Goal: Task Accomplishment & Management: Manage account settings

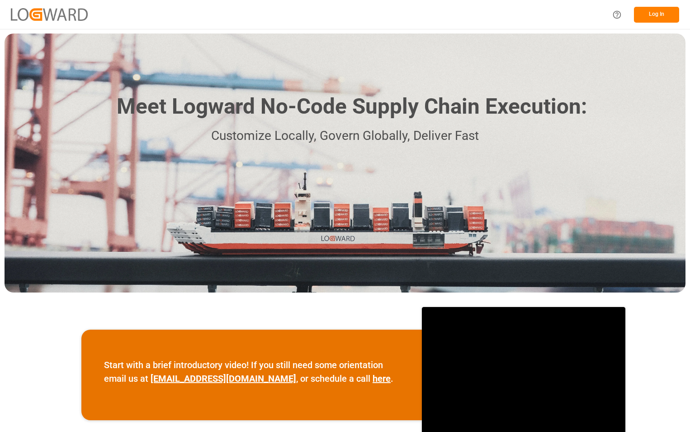
click at [656, 15] on button "Log In" at bounding box center [656, 15] width 45 height 16
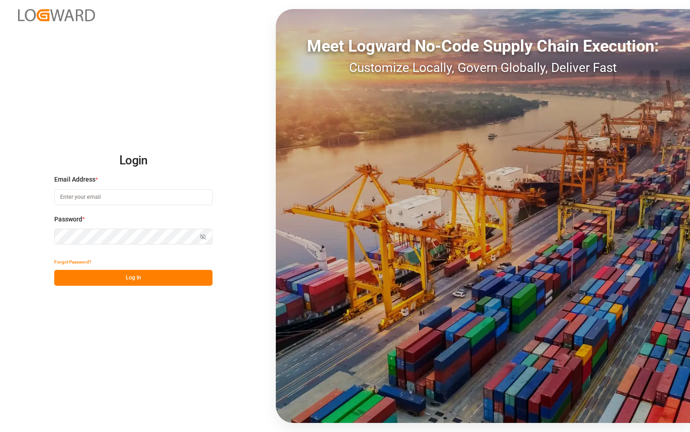
type input "[PERSON_NAME][EMAIL_ADDRESS][DOMAIN_NAME]"
click at [138, 279] on button "Log In" at bounding box center [133, 278] width 158 height 16
